Goal: Task Accomplishment & Management: Use online tool/utility

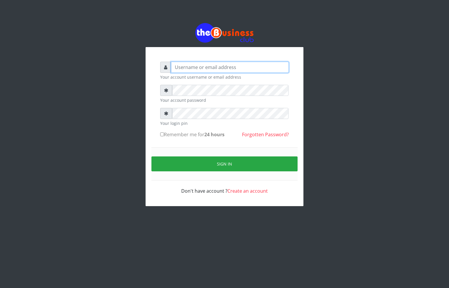
type input "[EMAIL_ADDRESS][DOMAIN_NAME]"
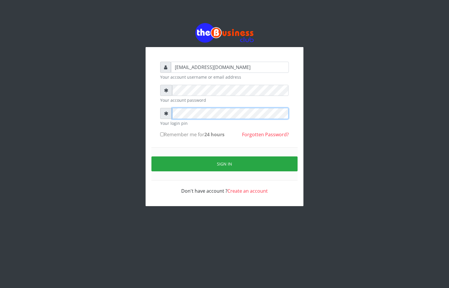
click at [160, 112] on div at bounding box center [224, 113] width 129 height 11
click at [160, 134] on input "Remember me for 24 hours" at bounding box center [162, 134] width 4 height 4
checkbox input "true"
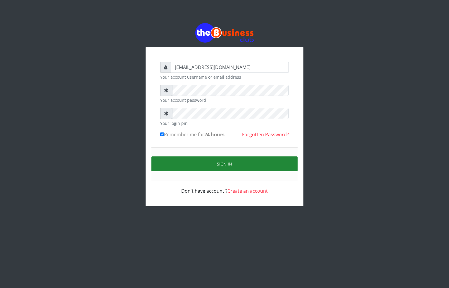
click at [177, 165] on button "Sign in" at bounding box center [224, 163] width 146 height 15
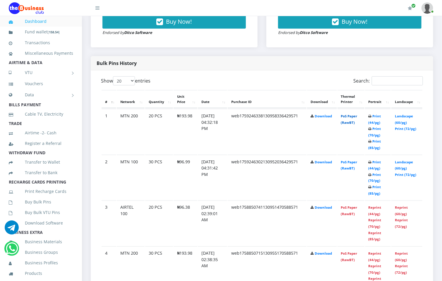
click at [350, 116] on link "PoS Paper (RawBT)" at bounding box center [349, 119] width 16 height 11
click at [350, 164] on link "PoS Paper (RawBT)" at bounding box center [349, 165] width 16 height 11
